Goal: Transaction & Acquisition: Book appointment/travel/reservation

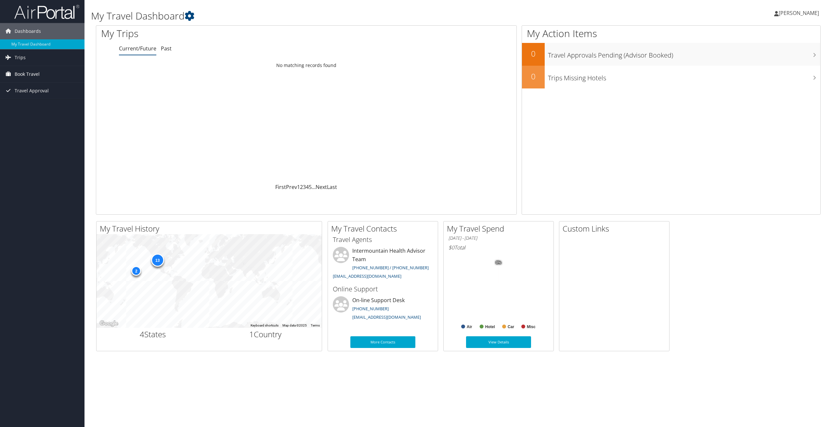
click at [33, 74] on span "Book Travel" at bounding box center [27, 74] width 25 height 16
click at [51, 90] on link "Agent Booking Request" at bounding box center [42, 87] width 85 height 10
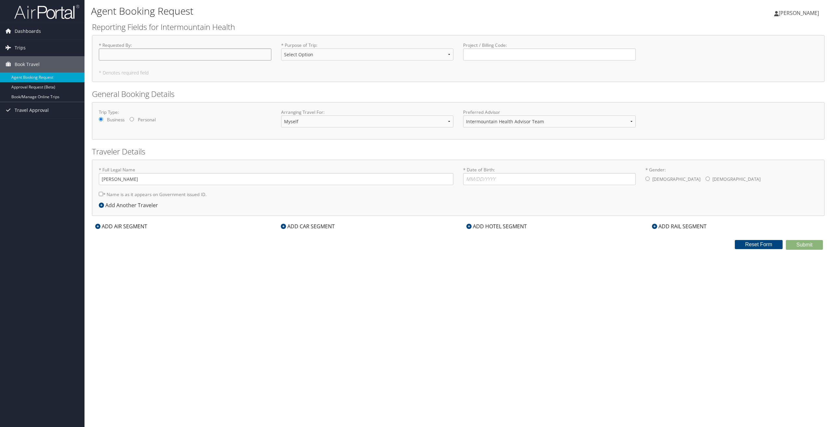
click at [144, 53] on input "* Requested By : Required" at bounding box center [185, 54] width 173 height 12
type input "[PERSON_NAME]"
click at [334, 58] on select "Select Option 3rd Party Reimbursable Business CME Conf or Education Groups Pers…" at bounding box center [367, 54] width 173 height 12
select select "Conf or Education"
click at [281, 48] on select "Select Option 3rd Party Reimbursable Business CME Conf or Education Groups Pers…" at bounding box center [367, 54] width 173 height 12
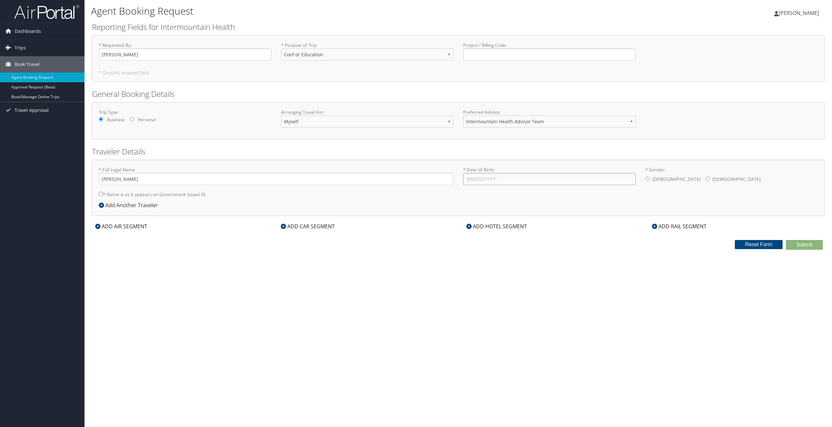
click at [476, 181] on input "* Date of Birth: Invalid Date" at bounding box center [549, 179] width 173 height 12
type input "[DATE]"
click at [649, 179] on input "* Gender: [DEMOGRAPHIC_DATA] [DEMOGRAPHIC_DATA]" at bounding box center [648, 178] width 4 height 4
radio input "true"
click at [131, 227] on div "ADD AIR SEGMENT" at bounding box center [121, 226] width 59 height 8
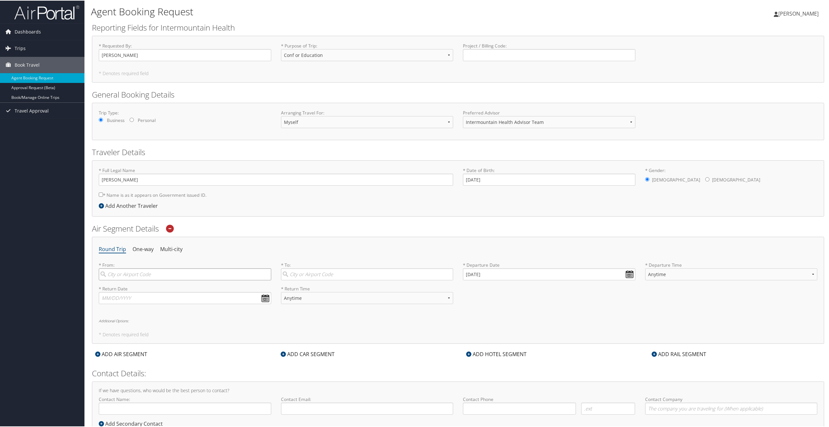
click at [137, 274] on input "search" at bounding box center [185, 274] width 173 height 12
click at [132, 287] on div "[GEOGRAPHIC_DATA] (SLC [US_STATE])" at bounding box center [186, 287] width 164 height 8
click at [132, 280] on input "slc" at bounding box center [185, 274] width 173 height 12
type input "[GEOGRAPHIC_DATA] (SLC [US_STATE])"
click at [306, 274] on input "search" at bounding box center [367, 274] width 173 height 12
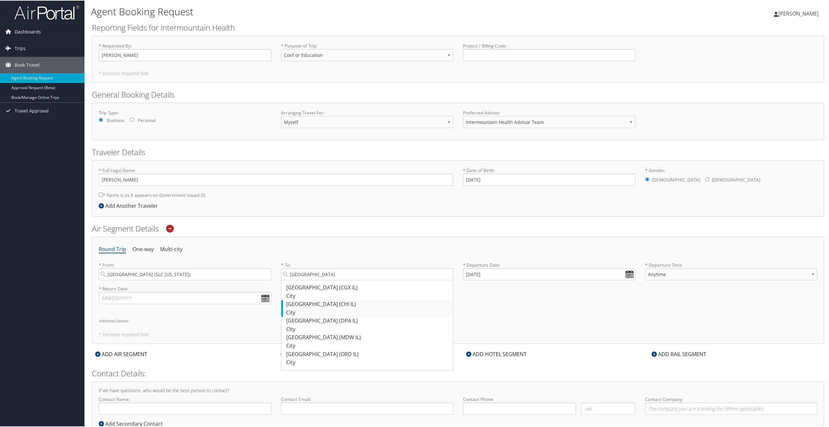
click at [303, 306] on div "[GEOGRAPHIC_DATA] (CHI IL)" at bounding box center [368, 303] width 164 height 8
click at [303, 280] on input "[GEOGRAPHIC_DATA]" at bounding box center [367, 274] width 173 height 12
type input "[GEOGRAPHIC_DATA] (CHI IL)"
click at [626, 273] on input "[DATE]" at bounding box center [549, 274] width 173 height 12
click at [469, 272] on input "[DATE]" at bounding box center [549, 274] width 173 height 12
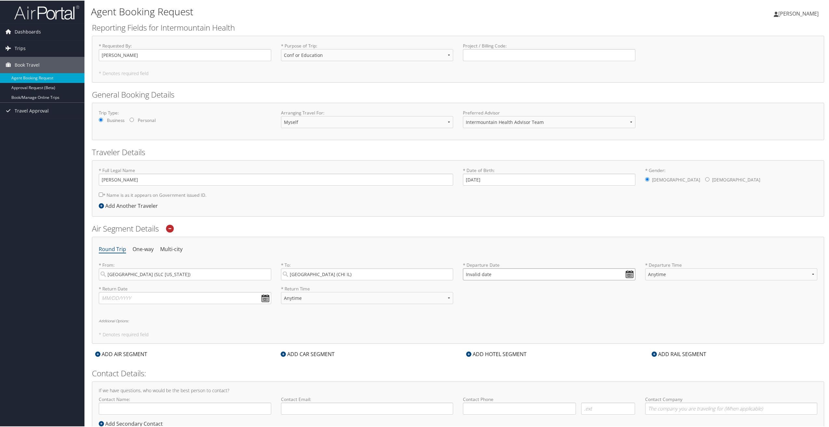
click at [626, 270] on input "Invalid date" at bounding box center [549, 274] width 173 height 12
click at [530, 352] on td "11" at bounding box center [527, 354] width 9 height 9
click at [482, 273] on input "[DATE]" at bounding box center [549, 274] width 173 height 12
click at [468, 272] on input "[DATE]" at bounding box center [549, 274] width 173 height 12
click at [468, 275] on input "[DATE]" at bounding box center [549, 274] width 173 height 12
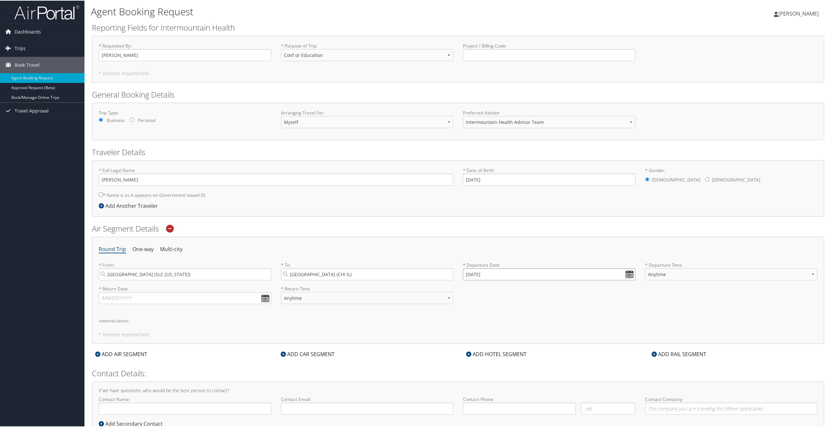
click at [630, 275] on input "[DATE]" at bounding box center [549, 274] width 173 height 12
click at [469, 273] on input "[DATE]" at bounding box center [549, 274] width 173 height 12
drag, startPoint x: 484, startPoint y: 302, endPoint x: 482, endPoint y: 295, distance: 6.8
click at [483, 299] on div "* Return Date Dates must be valid * Return Time Anytime Early Morning (5AM-7AM)…" at bounding box center [458, 297] width 729 height 24
click at [474, 273] on input "Invalid date" at bounding box center [549, 274] width 173 height 12
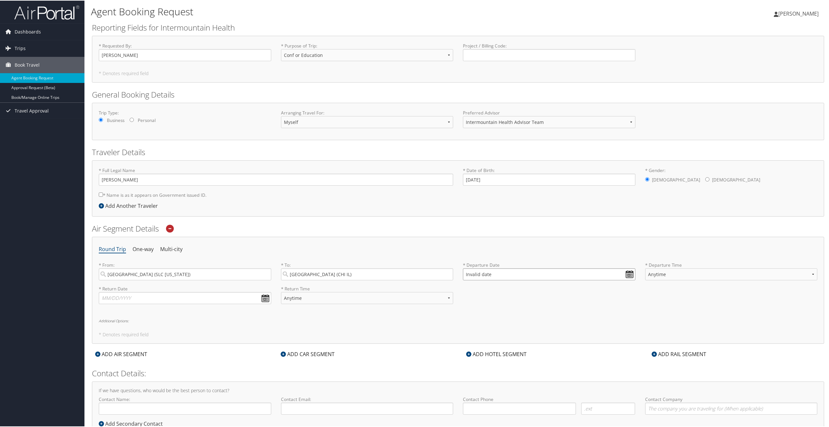
drag, startPoint x: 627, startPoint y: 275, endPoint x: 593, endPoint y: 289, distance: 36.6
click at [625, 276] on input "Invalid date" at bounding box center [549, 274] width 173 height 12
click at [530, 322] on td "20" at bounding box center [527, 326] width 9 height 9
click at [469, 271] on input "[DATE]" at bounding box center [549, 274] width 173 height 12
click at [513, 294] on div "* Return Date Dates must be valid * Return Time Anytime Early Morning (5AM-7AM)…" at bounding box center [458, 297] width 729 height 24
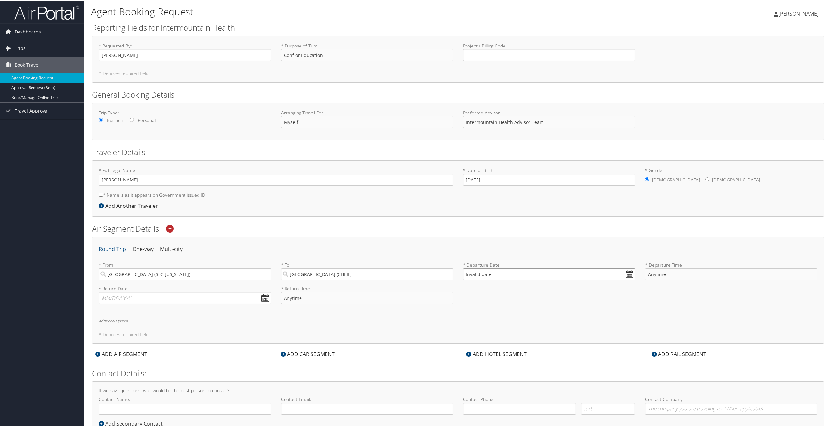
click at [476, 273] on input "Invalid date" at bounding box center [549, 274] width 173 height 12
click at [497, 353] on td "8" at bounding box center [499, 354] width 9 height 9
click at [471, 273] on input "[DATE]" at bounding box center [549, 274] width 173 height 12
click at [633, 271] on input "[DATE]" at bounding box center [549, 274] width 173 height 12
click at [526, 357] on td "11" at bounding box center [527, 354] width 9 height 9
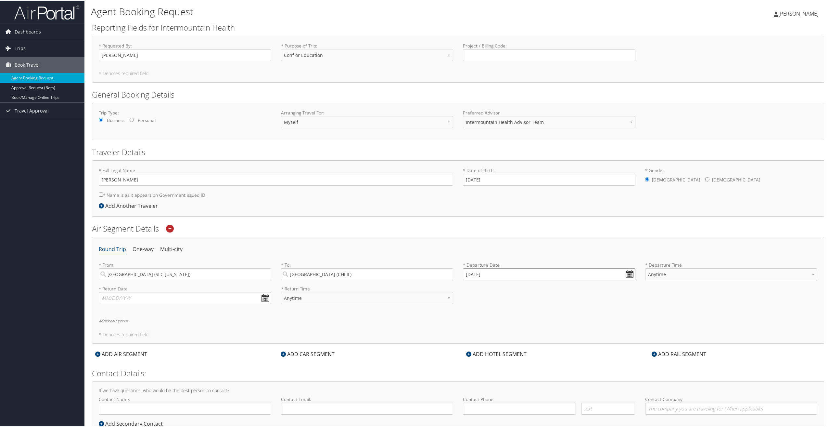
click at [627, 270] on input "[DATE]" at bounding box center [549, 274] width 173 height 12
click at [475, 274] on input "[DATE]" at bounding box center [549, 274] width 173 height 12
click at [627, 275] on input "[DATE]" at bounding box center [549, 274] width 173 height 12
click at [483, 336] on td "20" at bounding box center [480, 336] width 9 height 9
type input "[DATE]"
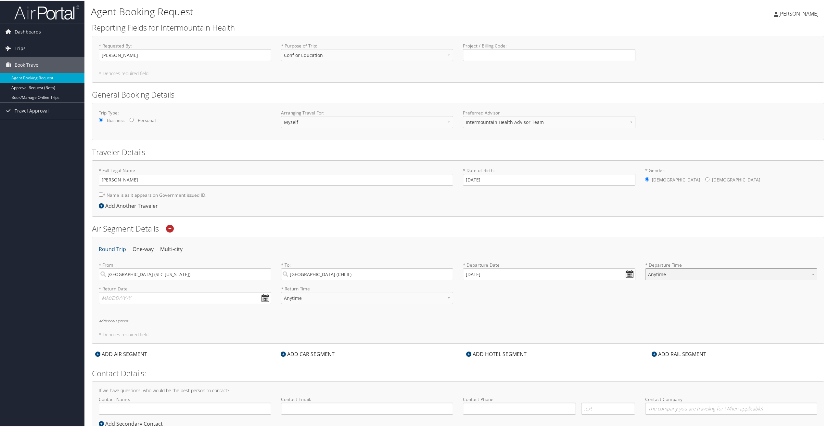
click at [729, 275] on select "Anytime Early Morning (5AM-7AM) Morning (7AM-12PM) Afternoon (12PM-5PM) Evening…" at bounding box center [732, 274] width 173 height 12
select select "5AM-7AM"
click at [646, 268] on select "Anytime Early Morning (5AM-7AM) Morning (7AM-12PM) Afternoon (12PM-5PM) Evening…" at bounding box center [732, 274] width 173 height 12
click at [266, 300] on input "text" at bounding box center [185, 297] width 173 height 12
click at [122, 310] on div "Round Trip One-way Multi-city * From: [GEOGRAPHIC_DATA] ([GEOGRAPHIC_DATA] [US_…" at bounding box center [458, 289] width 733 height 107
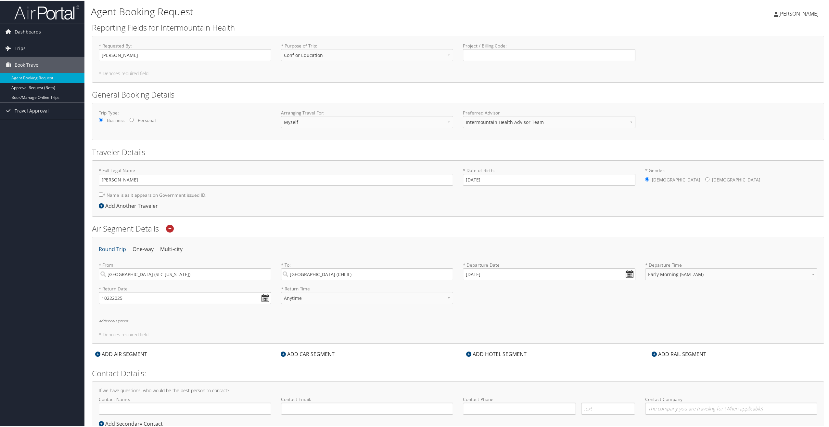
click at [108, 297] on input "10222025" at bounding box center [185, 297] width 173 height 12
click at [136, 360] on td "22" at bounding box center [136, 359] width 9 height 9
type input "[DATE]"
click at [317, 294] on select "Anytime Early Morning (5AM-7AM) Morning (7AM-12PM) Afternoon (12PM-5PM) Evening…" at bounding box center [367, 297] width 173 height 12
select select "5:00 PM"
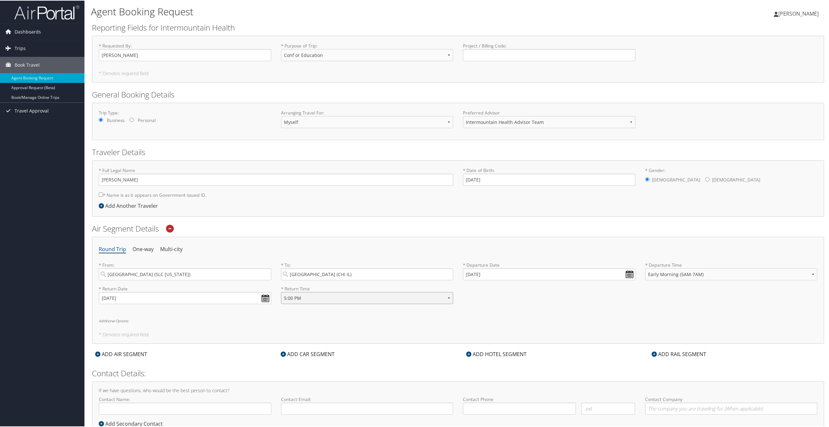
click at [281, 291] on select "Anytime Early Morning (5AM-7AM) Morning (7AM-12PM) Afternoon (12PM-5PM) Evening…" at bounding box center [367, 297] width 173 height 12
click at [284, 319] on h6 "Additional Options:" at bounding box center [458, 320] width 719 height 4
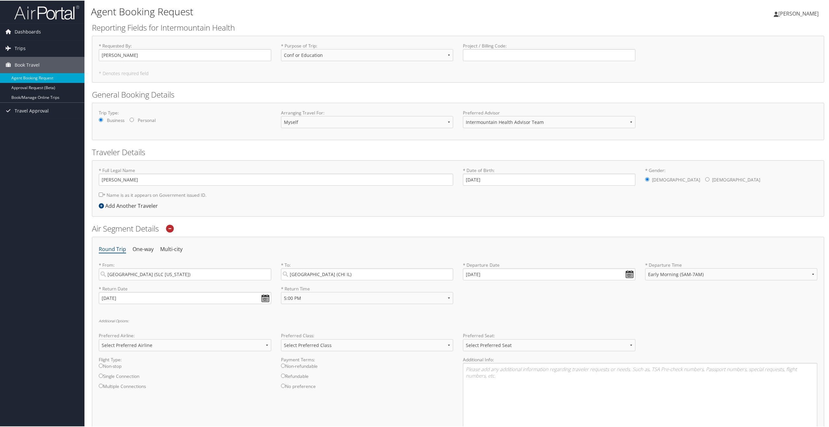
click at [114, 368] on label "Non-stop" at bounding box center [185, 367] width 173 height 10
click at [103, 367] on input "Non-stop" at bounding box center [101, 365] width 4 height 4
radio input "true"
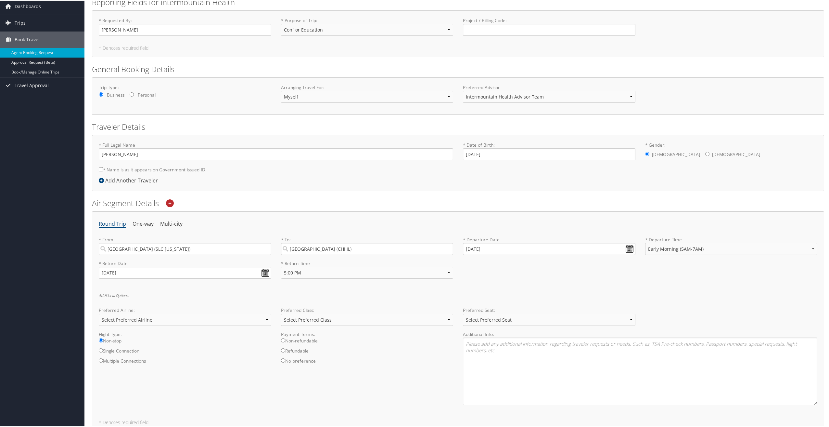
scroll to position [33, 0]
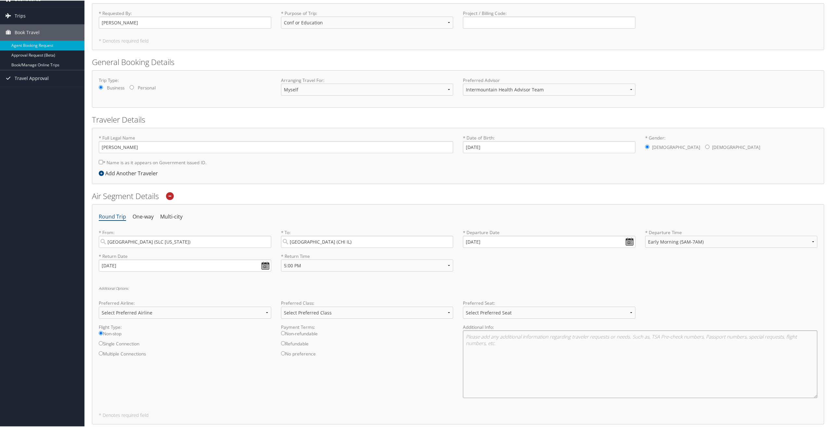
click at [524, 342] on textarea at bounding box center [640, 364] width 355 height 68
click at [503, 337] on textarea "Prefer to arrive in [GEOGRAPHIC_DATA] as early as possible on" at bounding box center [640, 364] width 355 height 68
click at [583, 338] on textarea "Prefer to arrive in [GEOGRAPHIC_DATA] as early as possible on" at bounding box center [640, 364] width 355 height 68
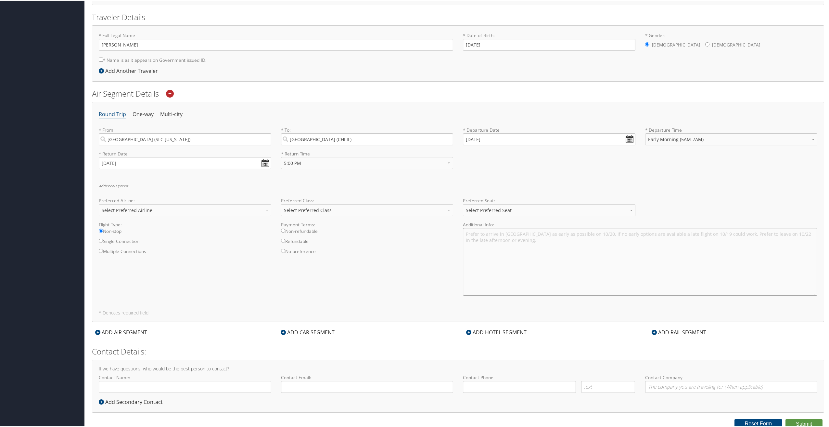
scroll to position [136, 0]
click at [484, 330] on div "ADD HOTEL SEGMENT" at bounding box center [496, 330] width 67 height 8
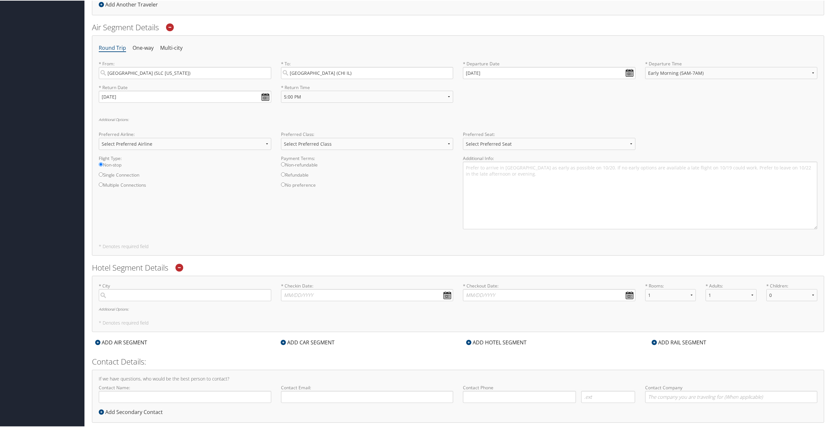
scroll to position [213, 0]
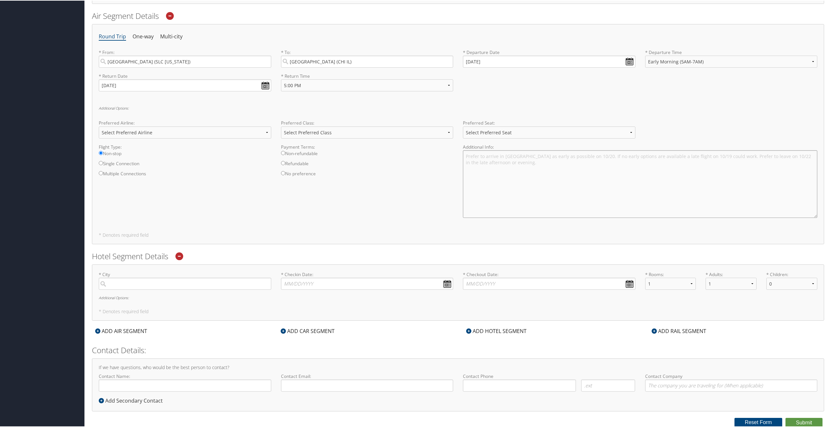
click at [522, 167] on textarea "Prefer to arrive in [GEOGRAPHIC_DATA] as early as possible on 10/20. If no earl…" at bounding box center [640, 184] width 355 height 68
paste textarea "NY3M6"
type textarea "Prefer to arrive in [GEOGRAPHIC_DATA] as early as possible on 10/20. If no earl…"
click at [158, 287] on input "search" at bounding box center [185, 283] width 173 height 12
click at [155, 314] on div "[GEOGRAPHIC_DATA] (CHI IL)" at bounding box center [186, 313] width 164 height 8
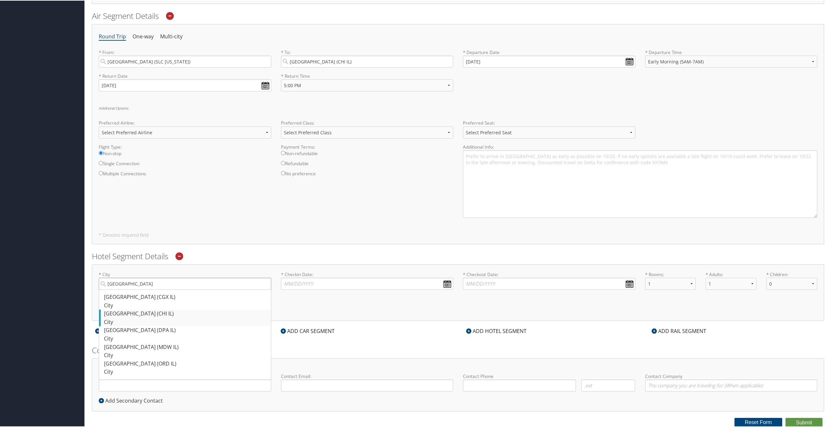
click at [155, 289] on input "[GEOGRAPHIC_DATA]" at bounding box center [185, 283] width 173 height 12
type input "[GEOGRAPHIC_DATA]"
click at [446, 280] on input "* Checkin Date: Dates must be valid" at bounding box center [367, 283] width 173 height 12
type input "[DATE]"
click at [487, 281] on input "* Checkout Date: Dates must be valid" at bounding box center [549, 283] width 173 height 12
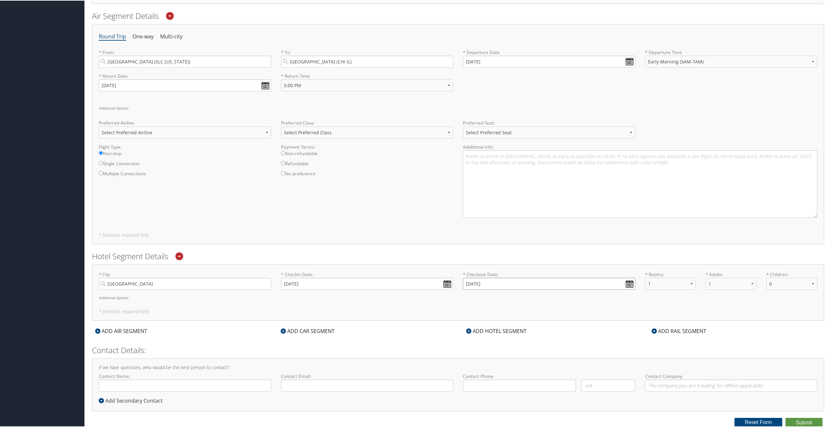
type input "[DATE]"
click at [327, 312] on h5 "* Denotes required field" at bounding box center [458, 310] width 719 height 5
click at [403, 330] on div "ADD CAR SEGMENT" at bounding box center [366, 330] width 186 height 8
click at [666, 162] on textarea "Prefer to arrive in [GEOGRAPHIC_DATA] as early as possible on 10/20. If no earl…" at bounding box center [640, 184] width 355 height 68
click at [651, 163] on textarea "Prefer to arrive in [GEOGRAPHIC_DATA] as early as possible on 10/20. If no earl…" at bounding box center [640, 184] width 355 height 68
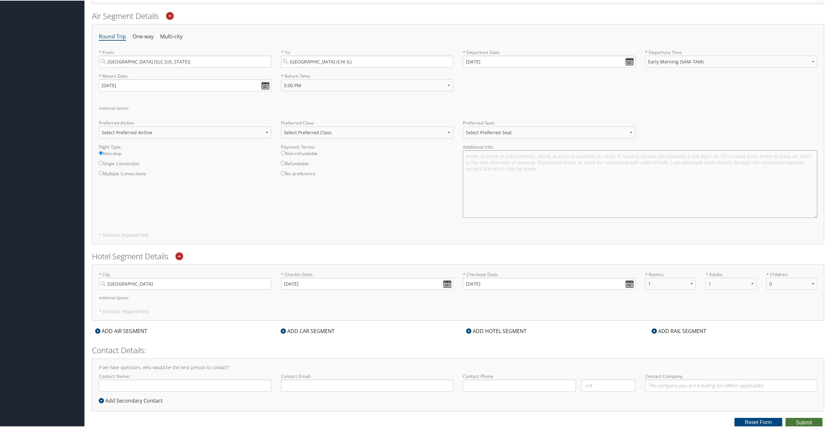
type textarea "Prefer to arrive in [GEOGRAPHIC_DATA] as early as possible on 10/20. If no earl…"
click at [798, 423] on button "Submit" at bounding box center [804, 422] width 37 height 10
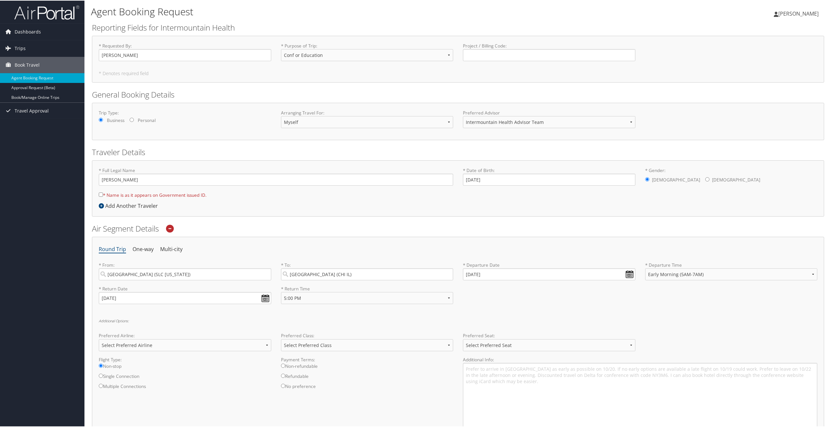
click at [100, 193] on input "* Name is as it appears on Government issued ID." at bounding box center [101, 194] width 4 height 4
checkbox input "true"
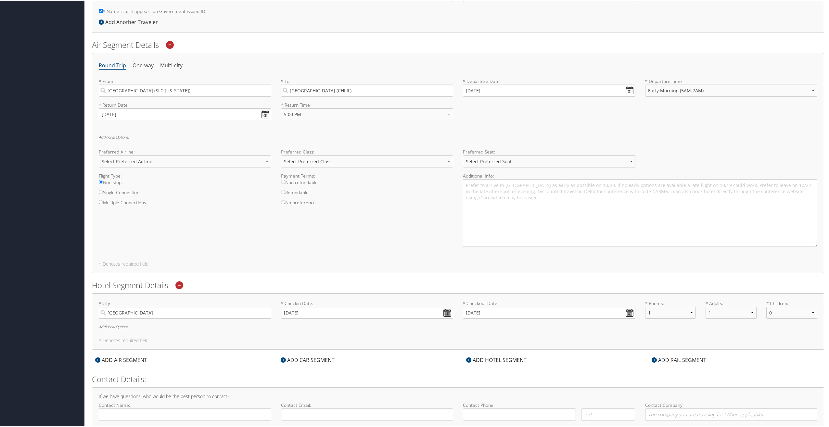
scroll to position [213, 0]
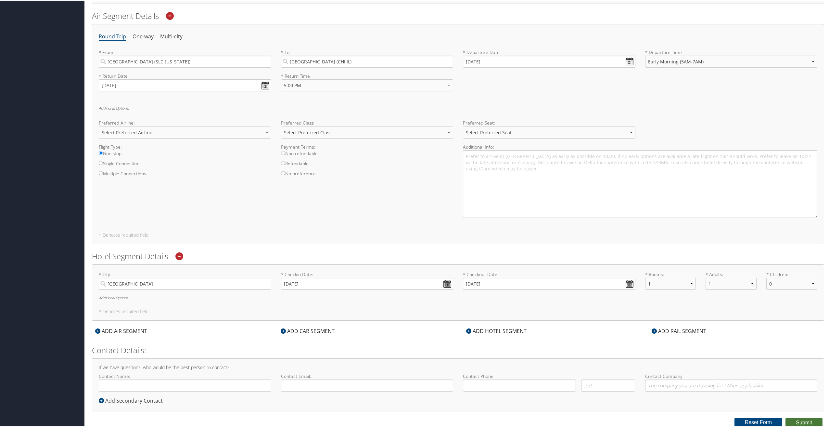
click at [801, 420] on button "Submit" at bounding box center [804, 422] width 37 height 10
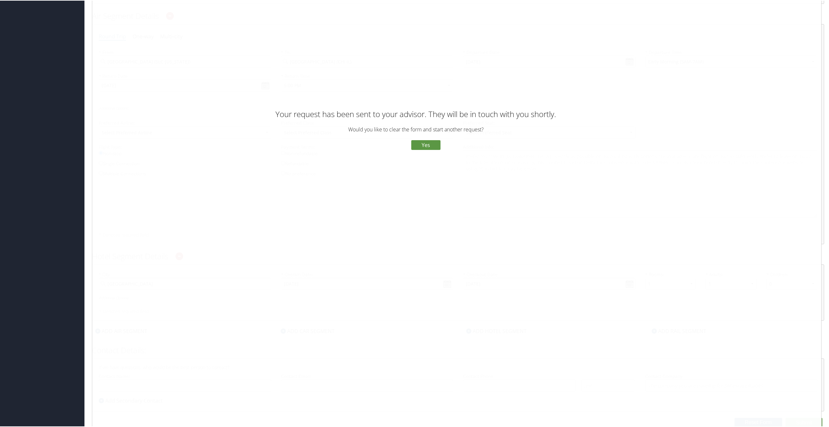
drag, startPoint x: 398, startPoint y: 145, endPoint x: 402, endPoint y: 143, distance: 3.8
click at [398, 144] on button "No" at bounding box center [399, 144] width 17 height 11
